Goal: Task Accomplishment & Management: Manage account settings

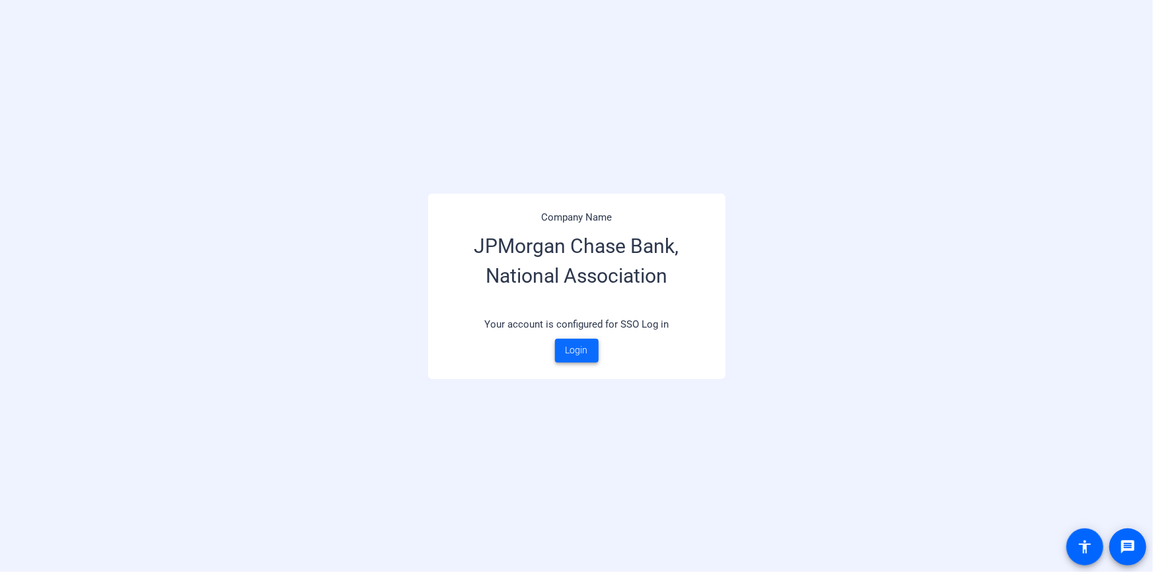
click at [590, 359] on span at bounding box center [577, 351] width 44 height 32
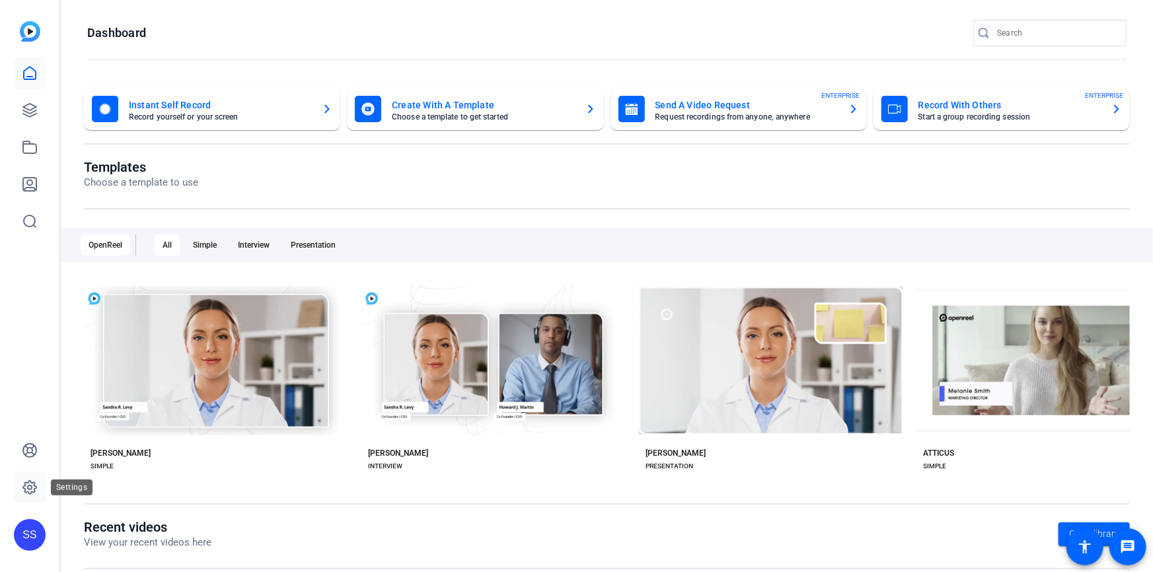
click at [37, 480] on icon at bounding box center [30, 488] width 16 height 16
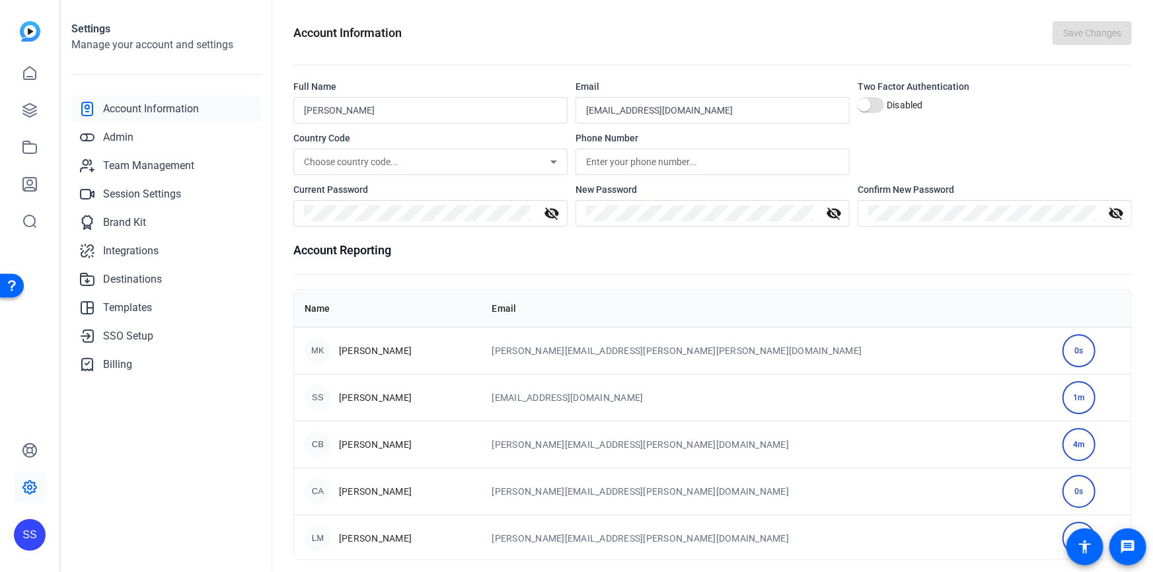
drag, startPoint x: 415, startPoint y: 350, endPoint x: 335, endPoint y: 342, distance: 81.0
click at [335, 342] on div "MK [PERSON_NAME]" at bounding box center [388, 351] width 166 height 26
drag, startPoint x: 761, startPoint y: 351, endPoint x: 653, endPoint y: 349, distance: 108.3
click at [653, 349] on td "[PERSON_NAME][EMAIL_ADDRESS][PERSON_NAME][PERSON_NAME][DOMAIN_NAME]" at bounding box center [767, 350] width 571 height 47
click at [164, 163] on span "Team Management" at bounding box center [148, 166] width 91 height 16
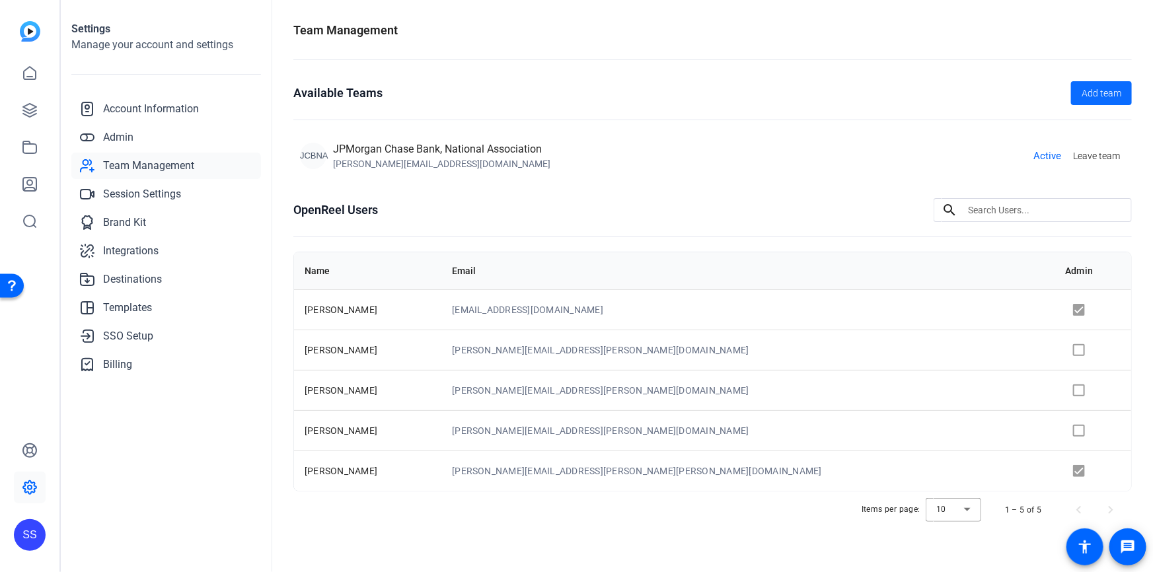
click at [1110, 98] on span "Add team" at bounding box center [1101, 94] width 40 height 14
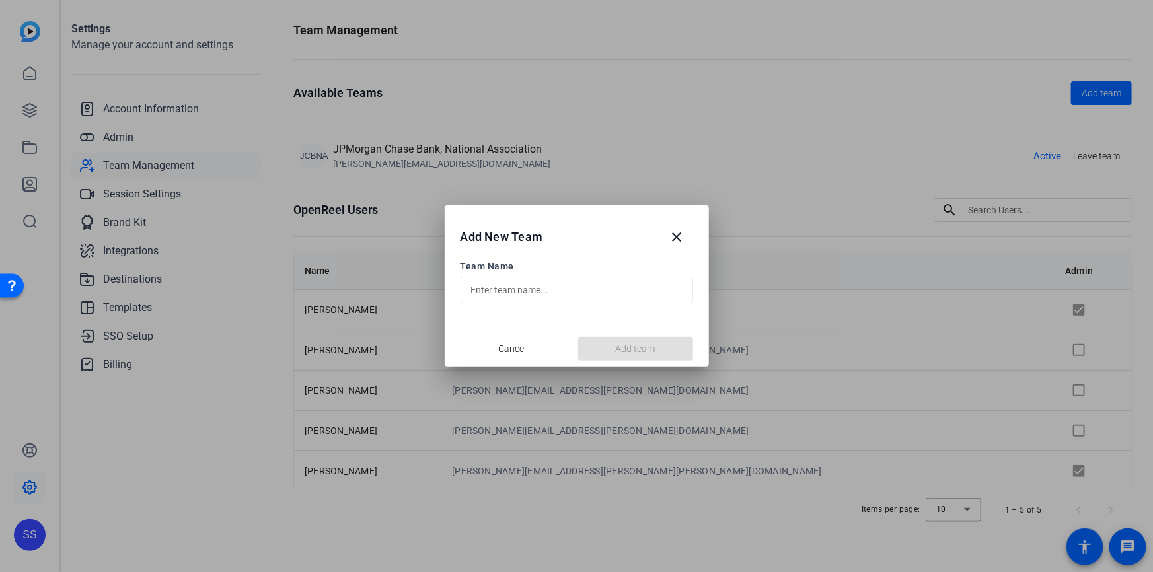
click at [542, 277] on div at bounding box center [576, 290] width 211 height 26
click at [510, 355] on span "Cancel" at bounding box center [513, 349] width 28 height 14
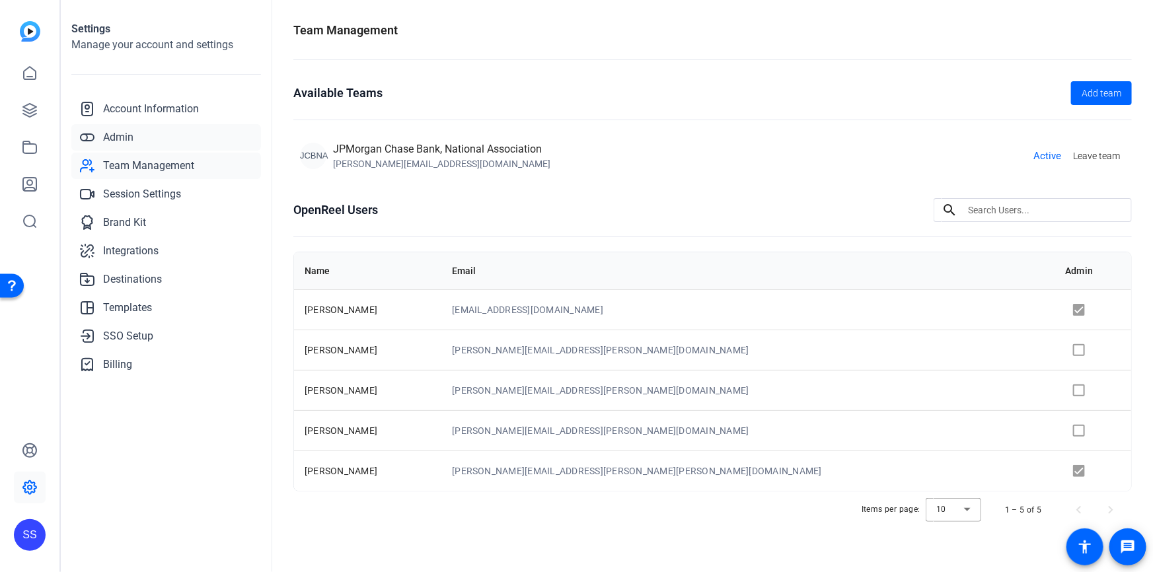
click at [139, 132] on link "Admin" at bounding box center [166, 137] width 190 height 26
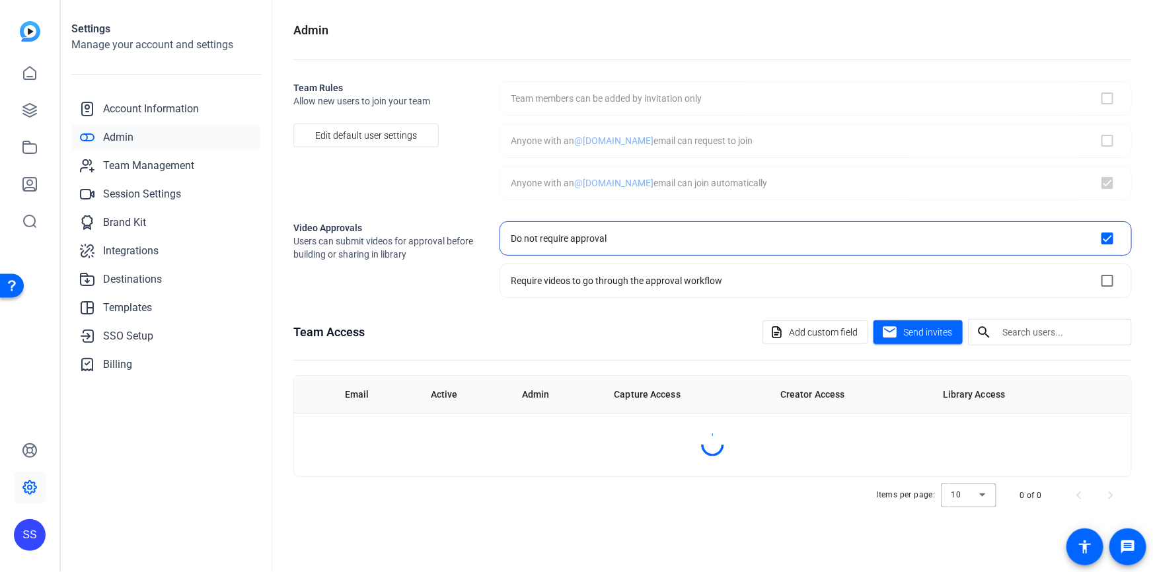
checkbox input "true"
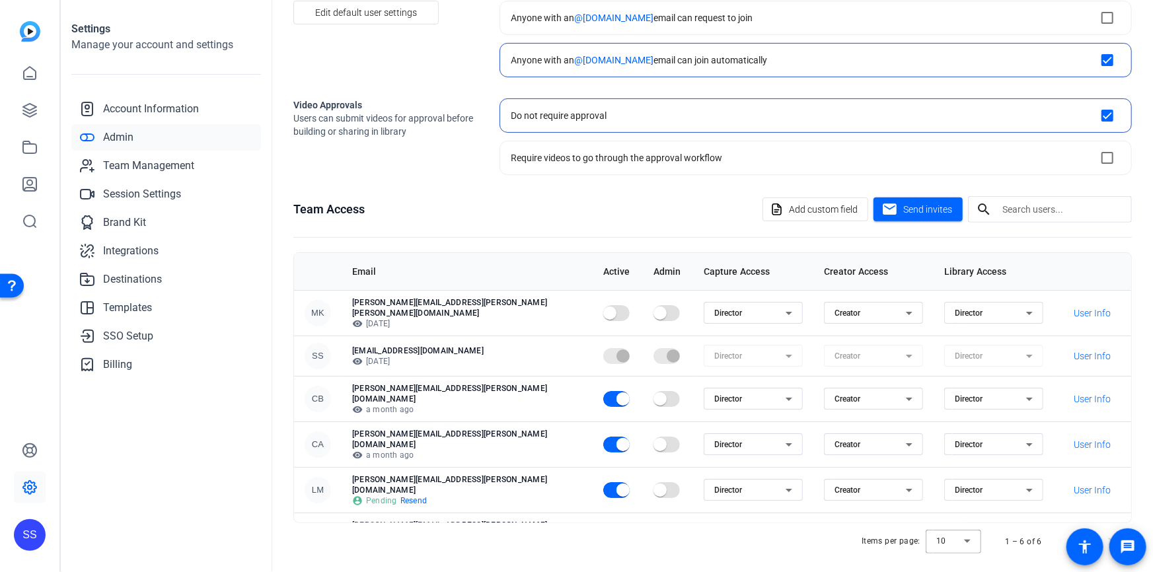
scroll to position [131, 0]
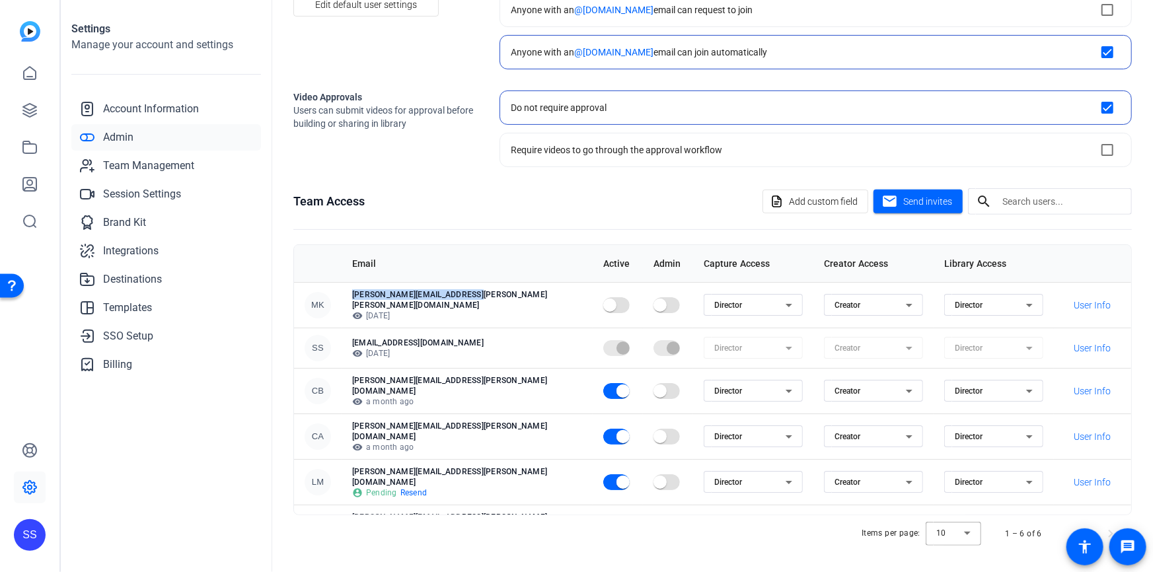
drag, startPoint x: 359, startPoint y: 294, endPoint x: 484, endPoint y: 294, distance: 124.8
click at [484, 294] on p "[PERSON_NAME][EMAIL_ADDRESS][PERSON_NAME][PERSON_NAME][DOMAIN_NAME]" at bounding box center [467, 299] width 230 height 21
copy p "[PERSON_NAME][EMAIL_ADDRESS][PERSON_NAME][PERSON_NAME][DOMAIN_NAME]"
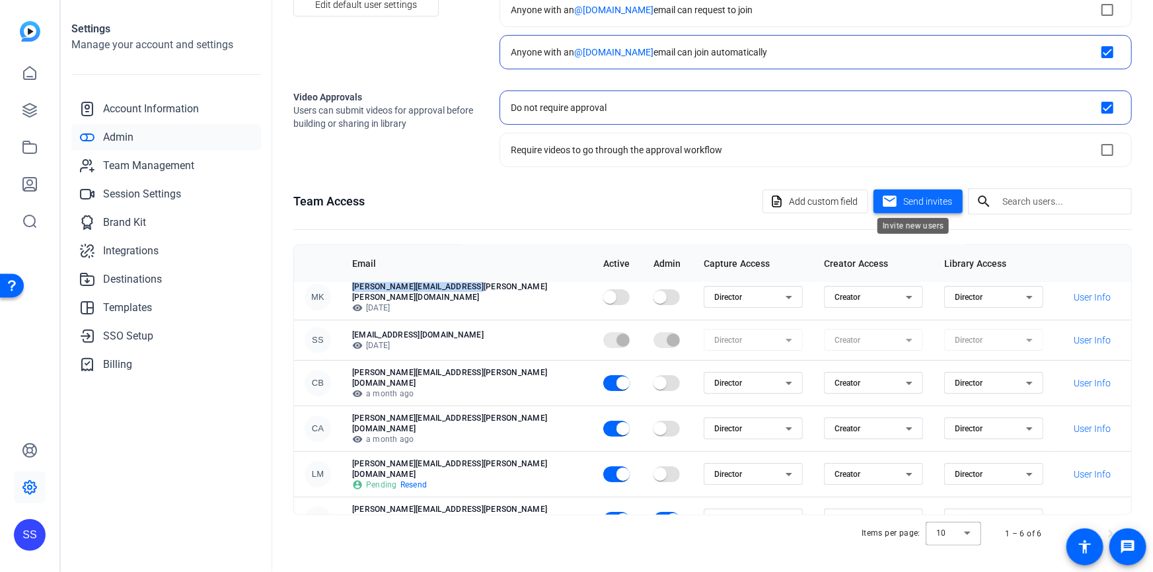
click at [925, 207] on span at bounding box center [917, 202] width 89 height 32
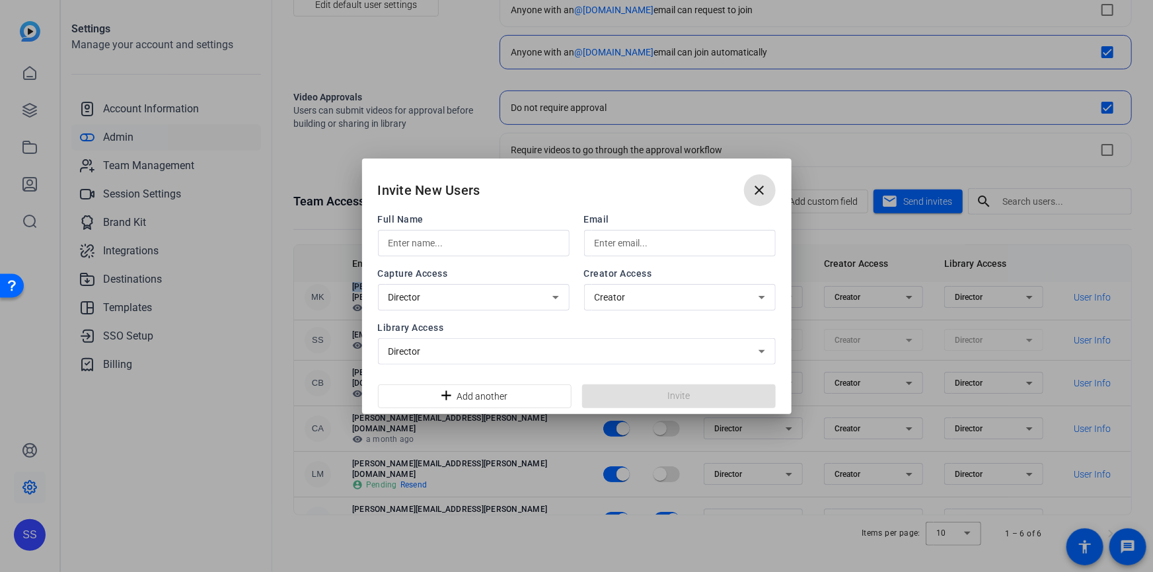
click at [396, 245] on input "text" at bounding box center [473, 243] width 170 height 16
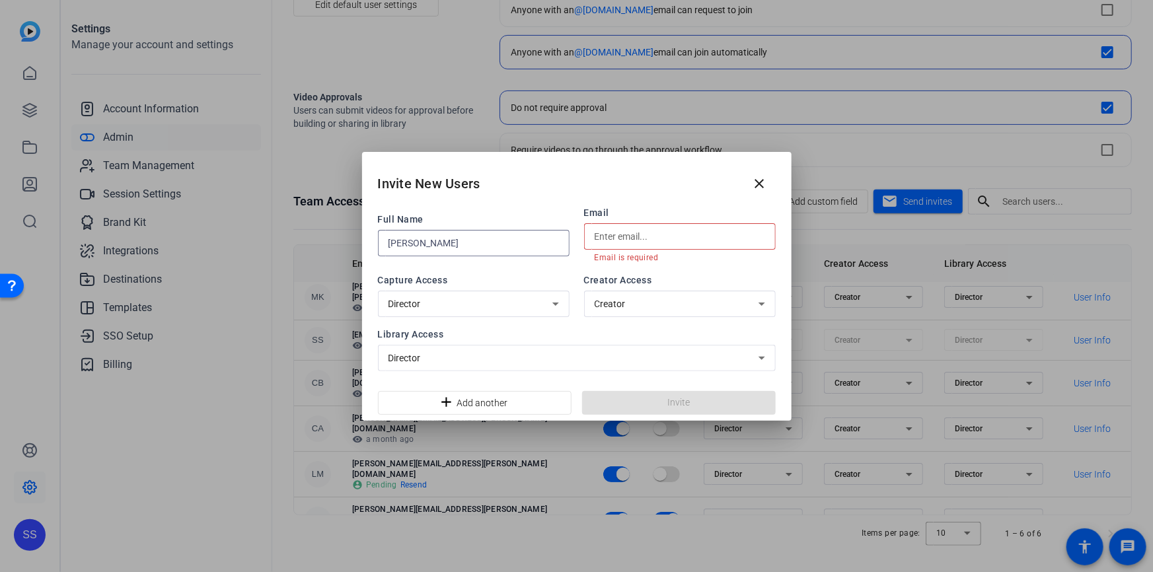
click at [480, 239] on input "[PERSON_NAME]" at bounding box center [473, 243] width 170 height 16
type input "[PERSON_NAME]"
click at [641, 236] on input "text" at bounding box center [679, 237] width 170 height 16
paste input "[PERSON_NAME][EMAIL_ADDRESS][PERSON_NAME][DOMAIN_NAME]"
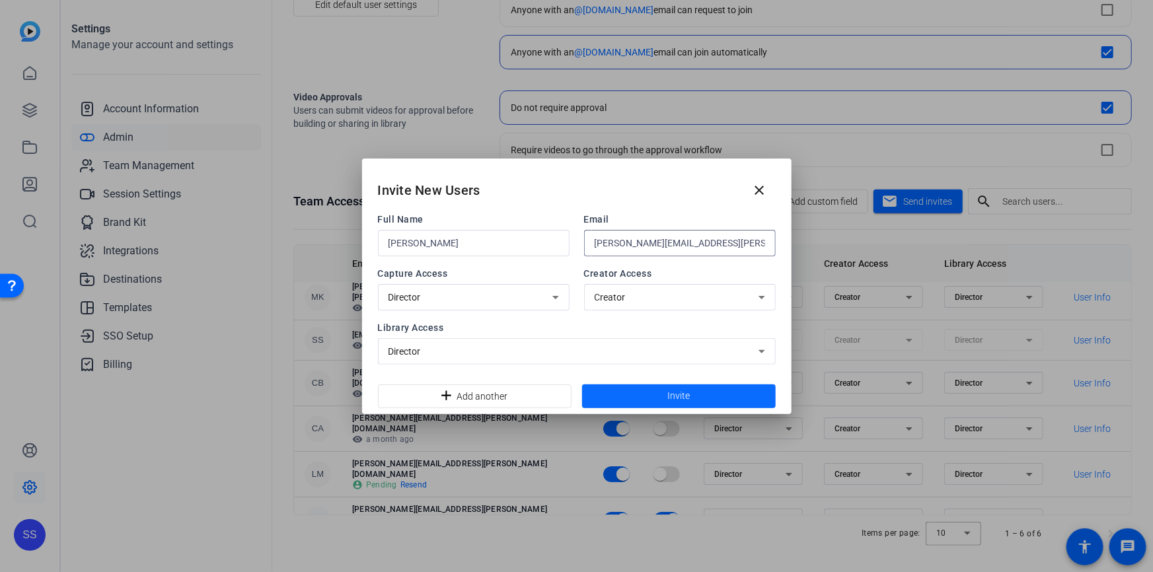
type input "[PERSON_NAME][EMAIL_ADDRESS][PERSON_NAME][DOMAIN_NAME]"
click at [643, 393] on span at bounding box center [679, 396] width 194 height 32
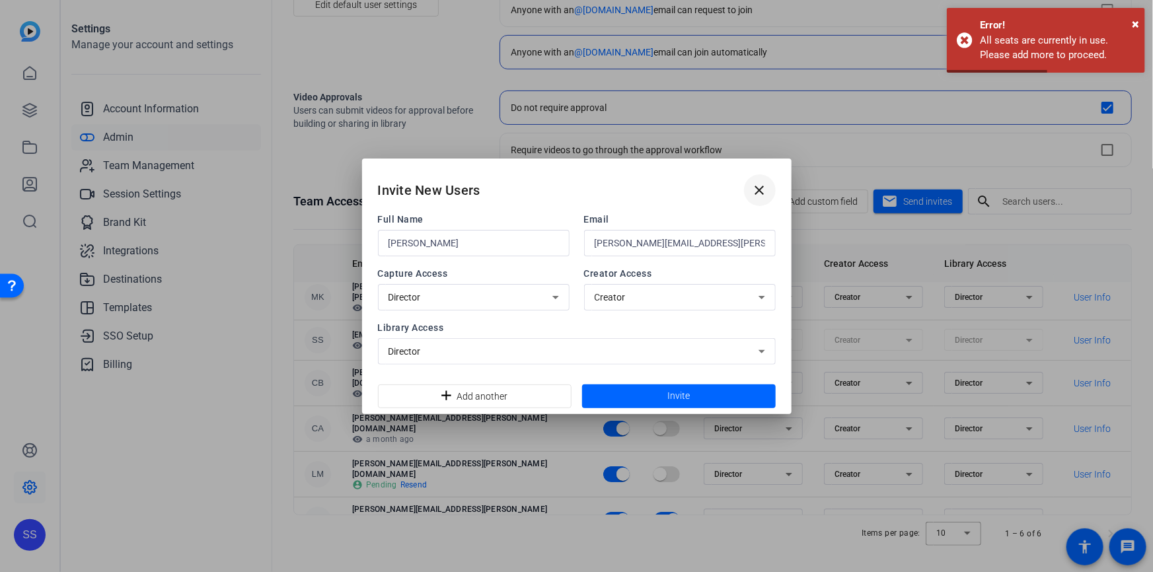
click at [766, 193] on mat-icon "close" at bounding box center [760, 190] width 16 height 16
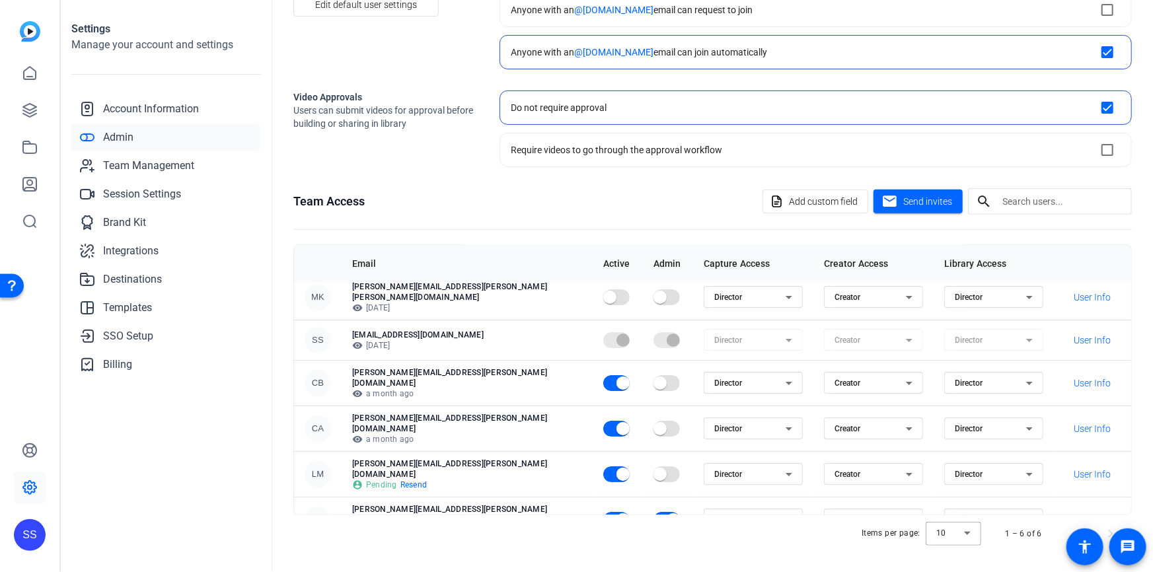
scroll to position [0, 0]
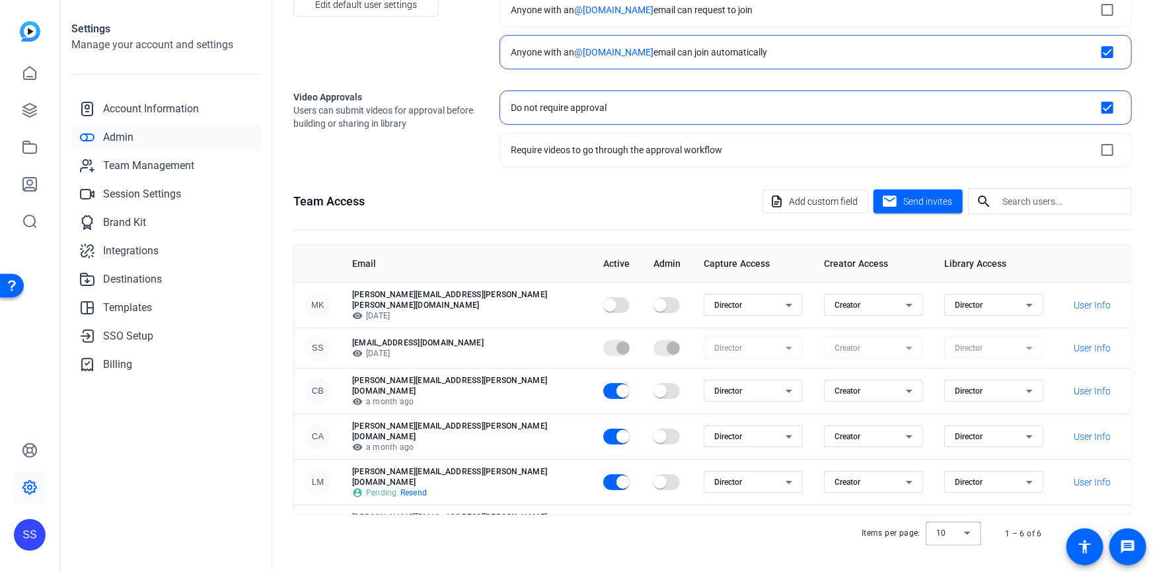
click at [651, 198] on div "Team Access Add custom field mail Send invites search" at bounding box center [712, 201] width 838 height 26
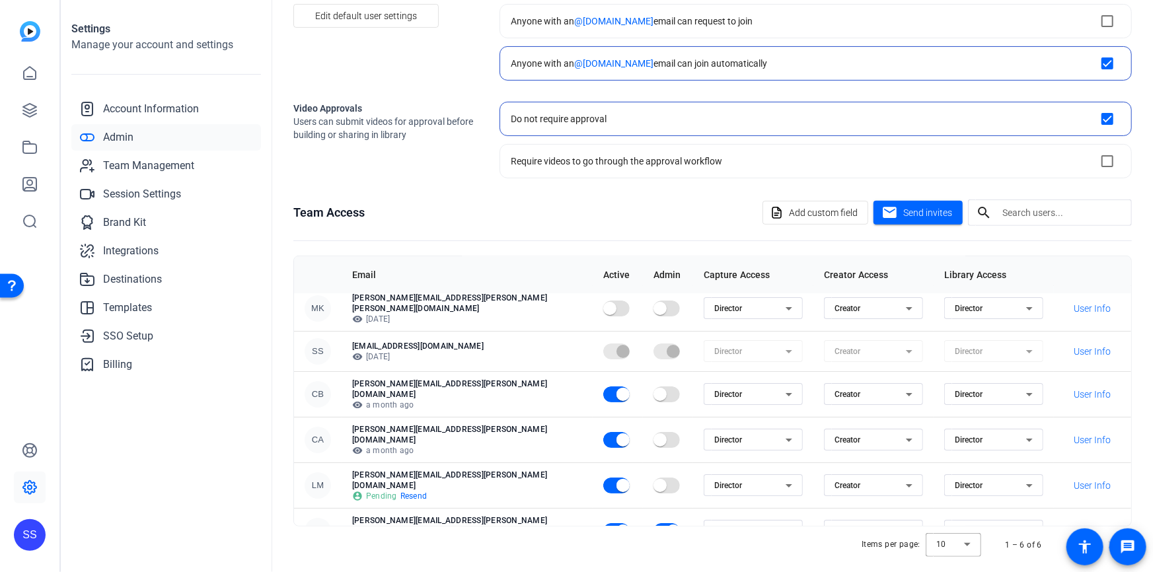
scroll to position [131, 0]
